Goal: Transaction & Acquisition: Book appointment/travel/reservation

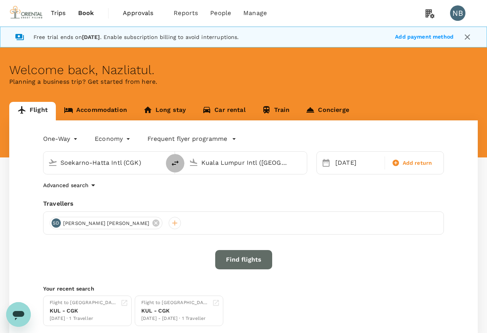
click at [175, 167] on icon "delete" at bounding box center [175, 162] width 9 height 9
type input "Kuala Lumpur Intl ([GEOGRAPHIC_DATA])"
click at [208, 162] on input "Soekarno-Hatta Intl (CGK)" at bounding box center [246, 162] width 89 height 12
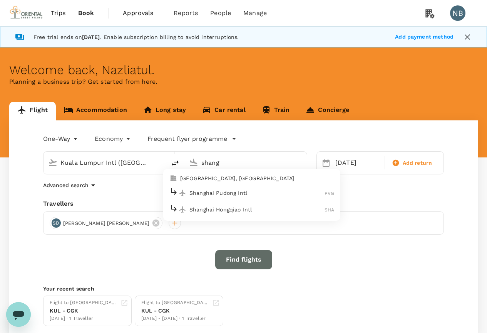
click at [208, 192] on p "Shanghai Pudong Intl" at bounding box center [257, 193] width 135 height 8
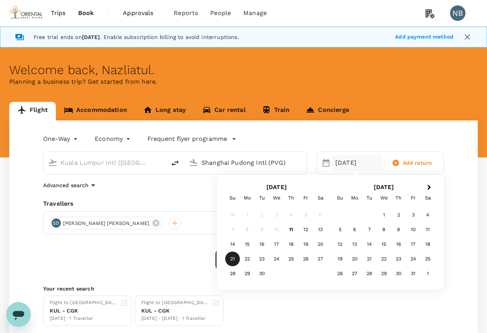
type input "Shanghai Pudong Intl (PVG)"
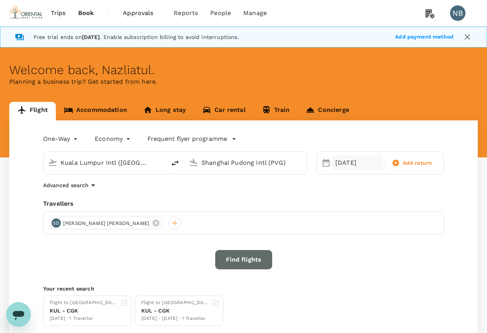
click at [350, 163] on div "[DATE]" at bounding box center [358, 162] width 51 height 15
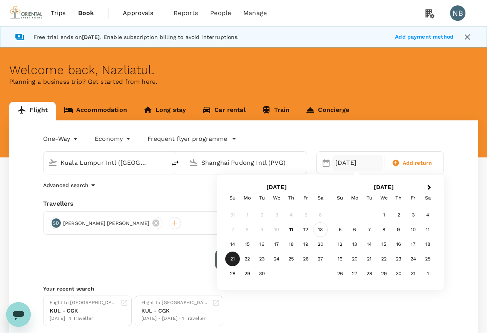
click at [318, 228] on div "13" at bounding box center [320, 229] width 15 height 15
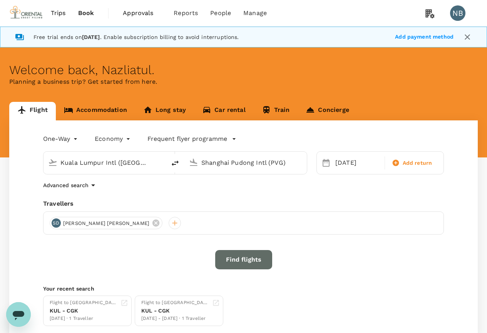
click at [242, 255] on button "Find flights" at bounding box center [243, 259] width 57 height 19
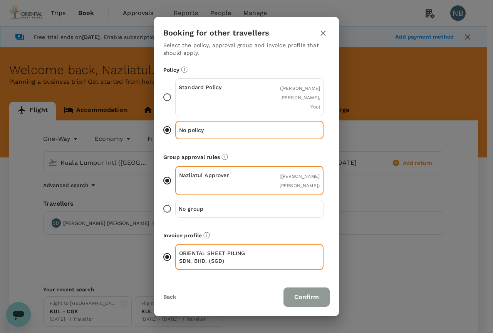
click at [307, 287] on button "Confirm" at bounding box center [307, 296] width 46 height 19
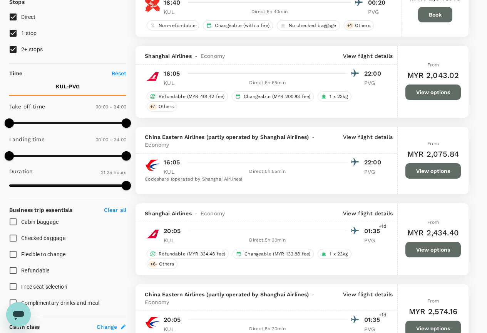
scroll to position [116, 0]
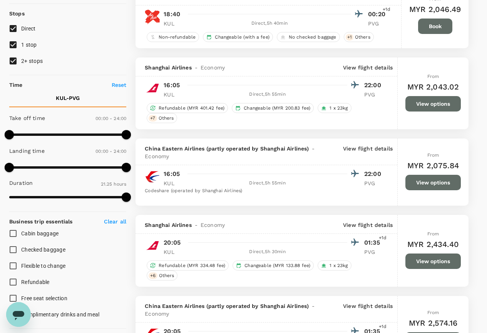
click at [440, 102] on button "View options" at bounding box center [433, 103] width 55 height 15
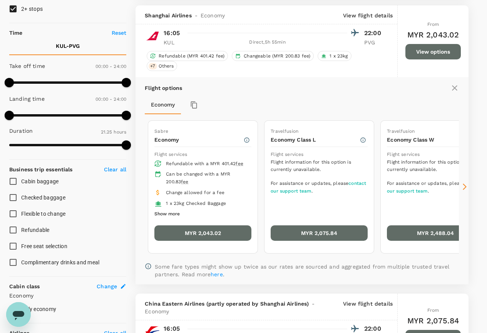
scroll to position [173, 0]
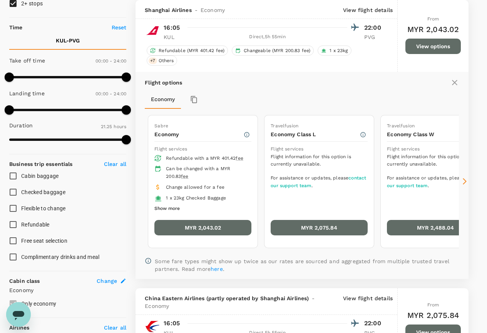
click at [201, 227] on button "MYR 2,043.02" at bounding box center [203, 227] width 97 height 15
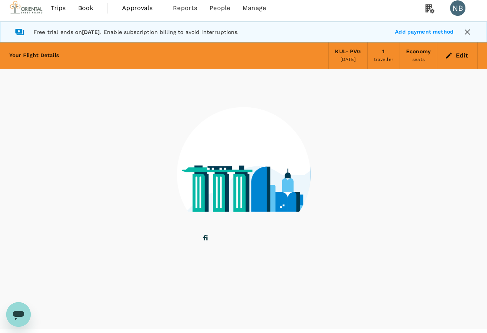
scroll to position [22, 0]
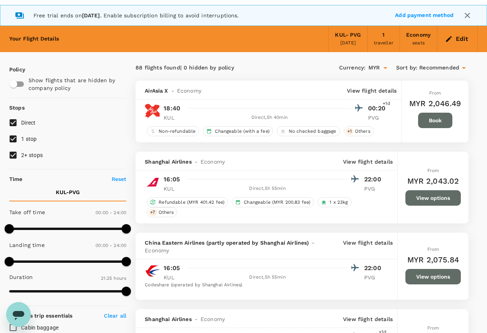
type input "MYR"
type input "1440"
click at [447, 40] on icon "button" at bounding box center [450, 39] width 6 height 6
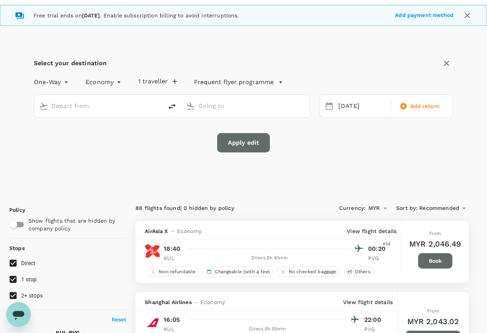
type input "Kuala Lumpur Intl ([GEOGRAPHIC_DATA])"
type input "Shanghai Pudong Intl (PVG)"
click at [176, 102] on icon "delete" at bounding box center [172, 106] width 9 height 9
type input "Shanghai Pudong Intl (PVG)"
type input "Kuala Lumpur Intl ([GEOGRAPHIC_DATA])"
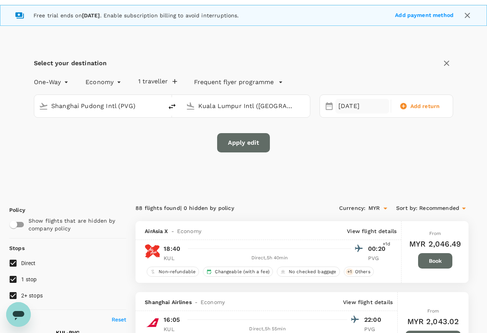
click at [345, 104] on div "[DATE]" at bounding box center [363, 106] width 54 height 15
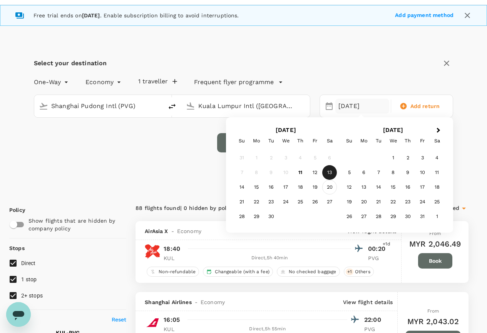
click at [328, 187] on div "20" at bounding box center [330, 187] width 15 height 15
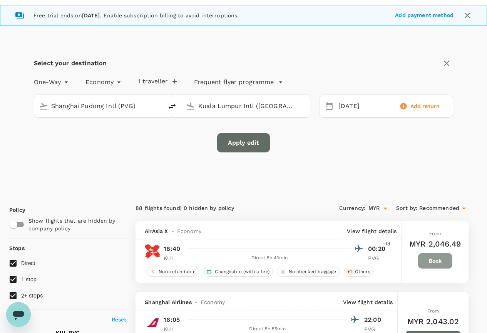
click at [429, 260] on button "Book" at bounding box center [435, 260] width 34 height 15
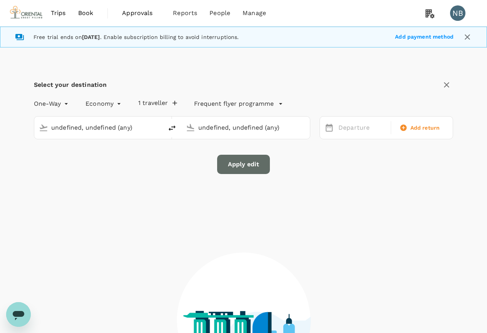
type input "Kuala Lumpur Intl ([GEOGRAPHIC_DATA])"
type input "Shanghai Pudong Intl (PVG)"
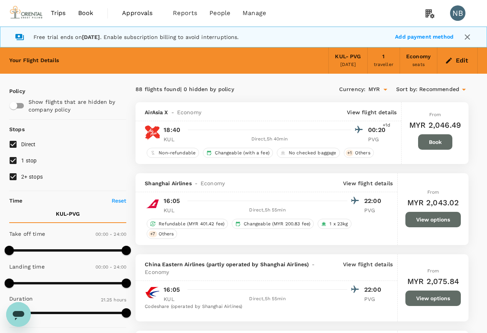
click at [450, 58] on icon "button" at bounding box center [449, 61] width 8 height 8
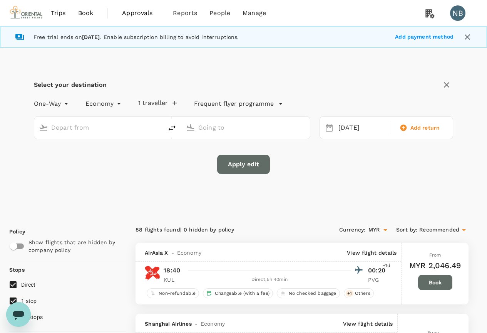
type input "Kuala Lumpur Intl ([GEOGRAPHIC_DATA])"
type input "Shanghai Pudong Intl (PVG)"
click at [171, 131] on icon "delete" at bounding box center [172, 127] width 9 height 9
type input "Shanghai Pudong Intl (PVG)"
type input "Kuala Lumpur Intl ([GEOGRAPHIC_DATA])"
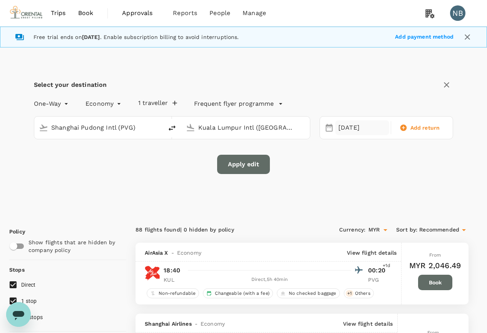
click at [340, 131] on div "[DATE]" at bounding box center [363, 127] width 54 height 15
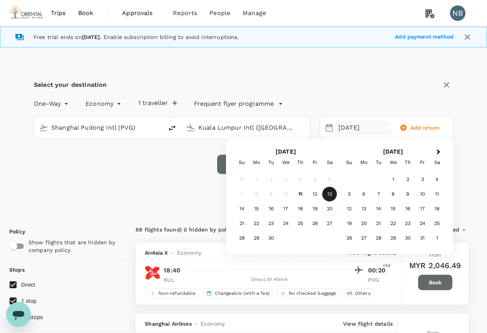
click at [330, 207] on div "20" at bounding box center [330, 208] width 15 height 15
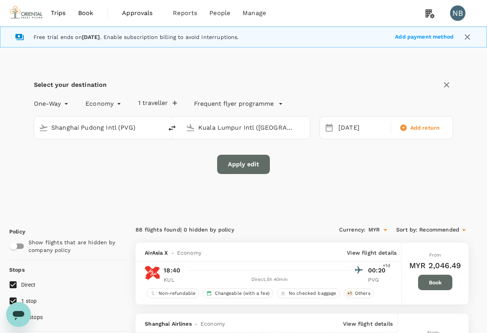
click at [232, 161] on button "Apply edit" at bounding box center [243, 164] width 53 height 19
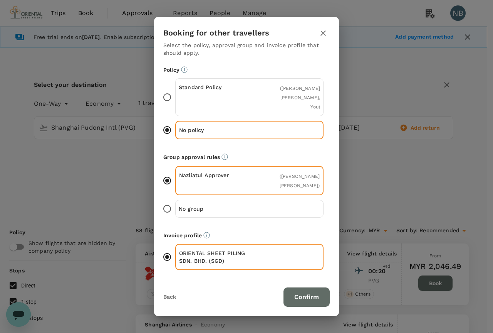
drag, startPoint x: 297, startPoint y: 294, endPoint x: 291, endPoint y: 284, distance: 11.4
click at [297, 293] on button "Confirm" at bounding box center [307, 296] width 46 height 19
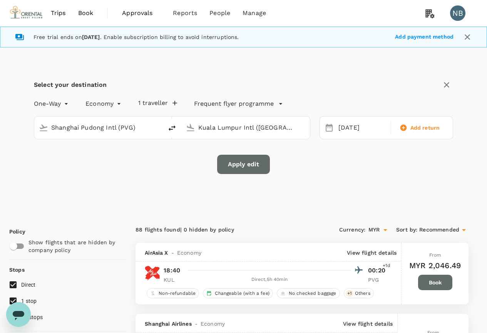
checkbox input "false"
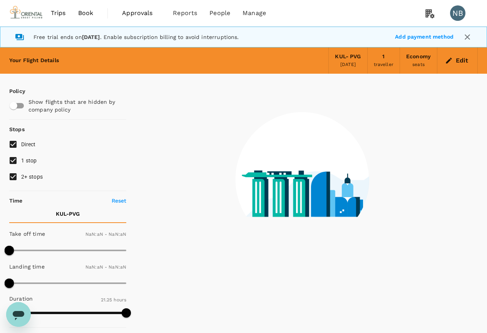
type input "1440"
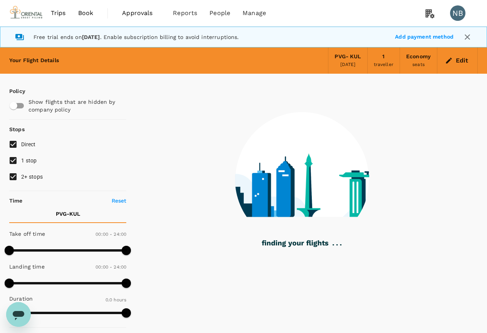
type input "1340"
checkbox input "true"
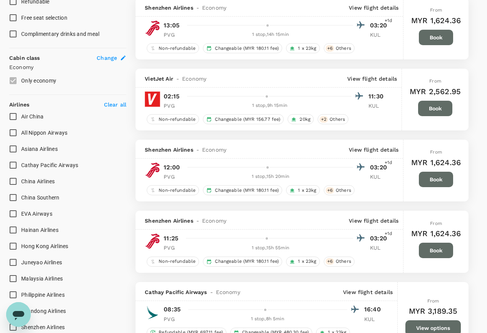
scroll to position [462, 0]
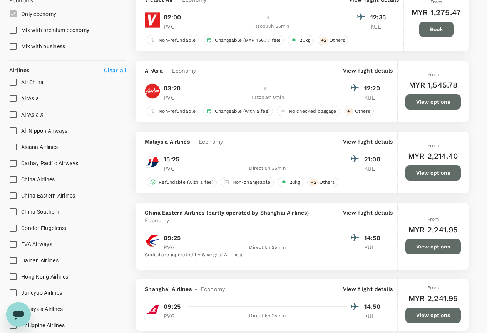
type input "2730"
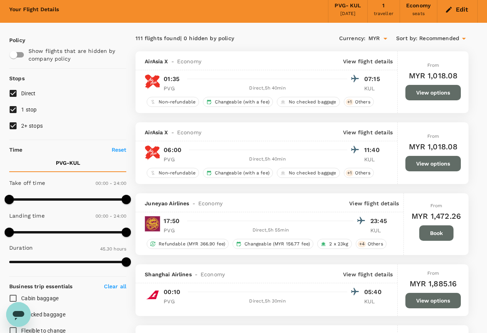
scroll to position [0, 0]
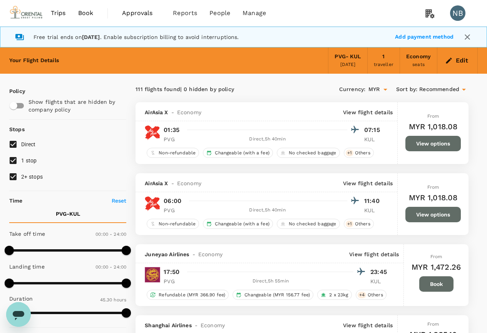
click at [427, 217] on button "View options" at bounding box center [433, 214] width 55 height 15
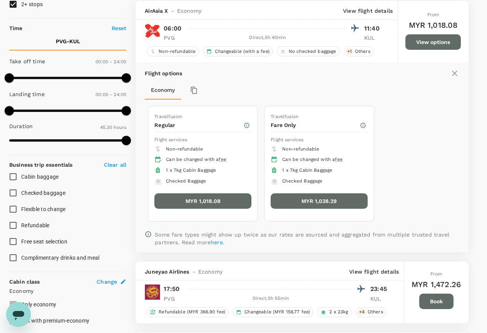
scroll to position [173, 0]
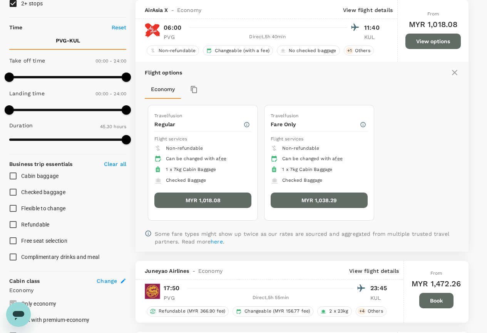
click at [202, 204] on button "MYR 1,018.08" at bounding box center [203, 199] width 97 height 15
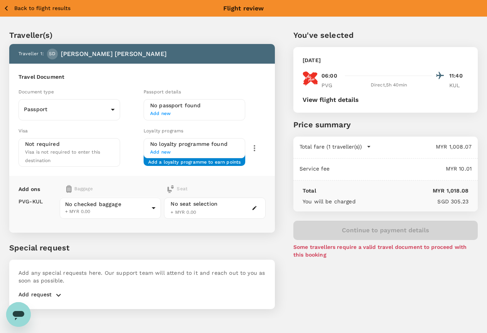
click at [2, 1] on div "Back to flight results Flight review" at bounding box center [243, 8] width 487 height 17
click at [3, 7] on icon "button" at bounding box center [7, 8] width 10 height 10
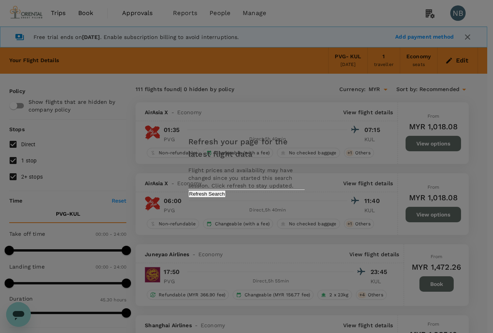
click at [271, 195] on div "Refresh your page for the latest flight data Flight prices and availability may…" at bounding box center [246, 166] width 135 height 77
click at [226, 197] on button "Refresh Search" at bounding box center [206, 193] width 37 height 7
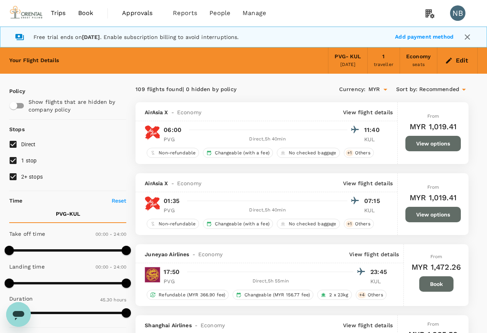
type input "2730"
